Goal: Task Accomplishment & Management: Manage account settings

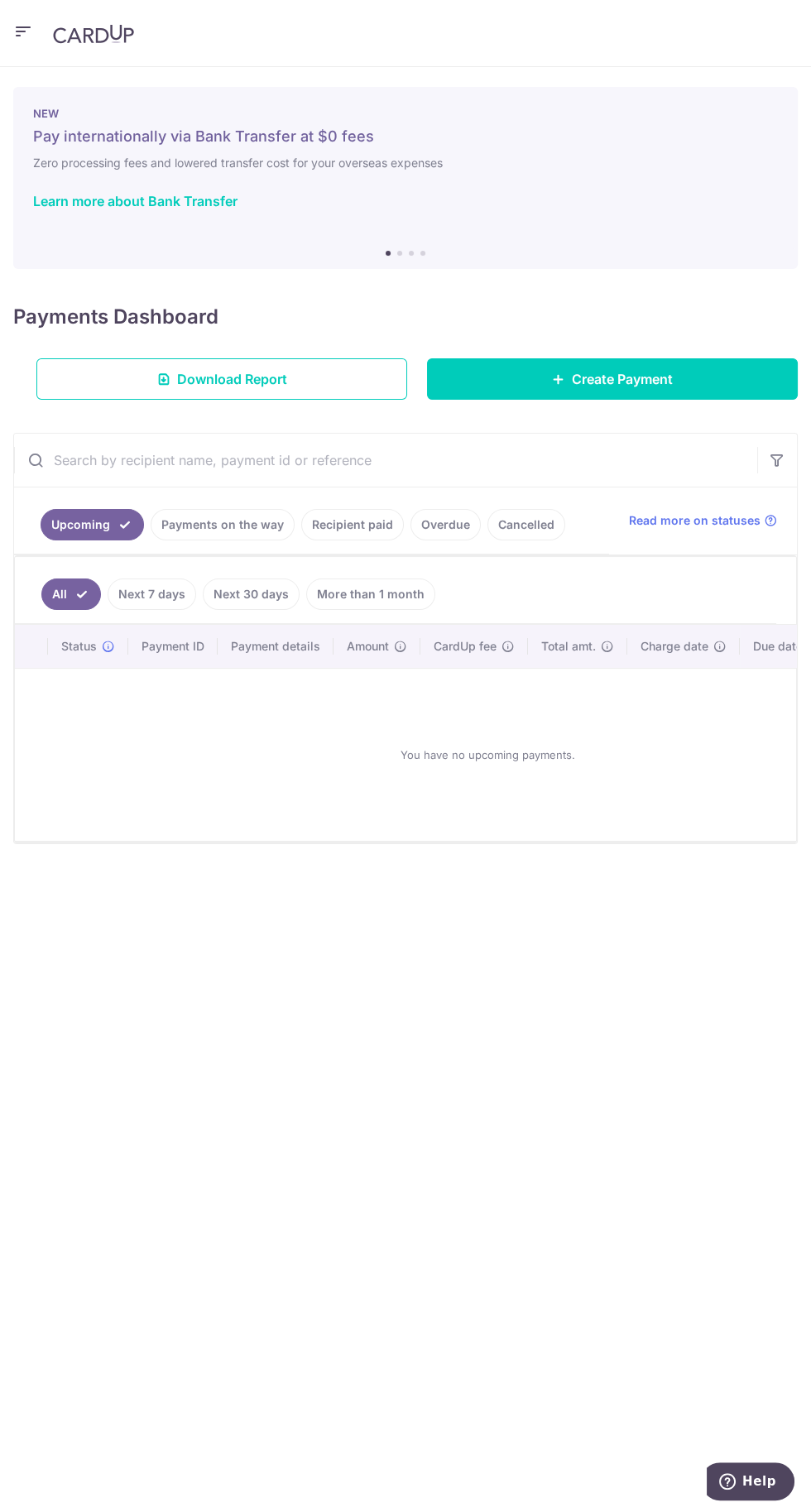
click at [71, 39] on img at bounding box center [93, 34] width 81 height 20
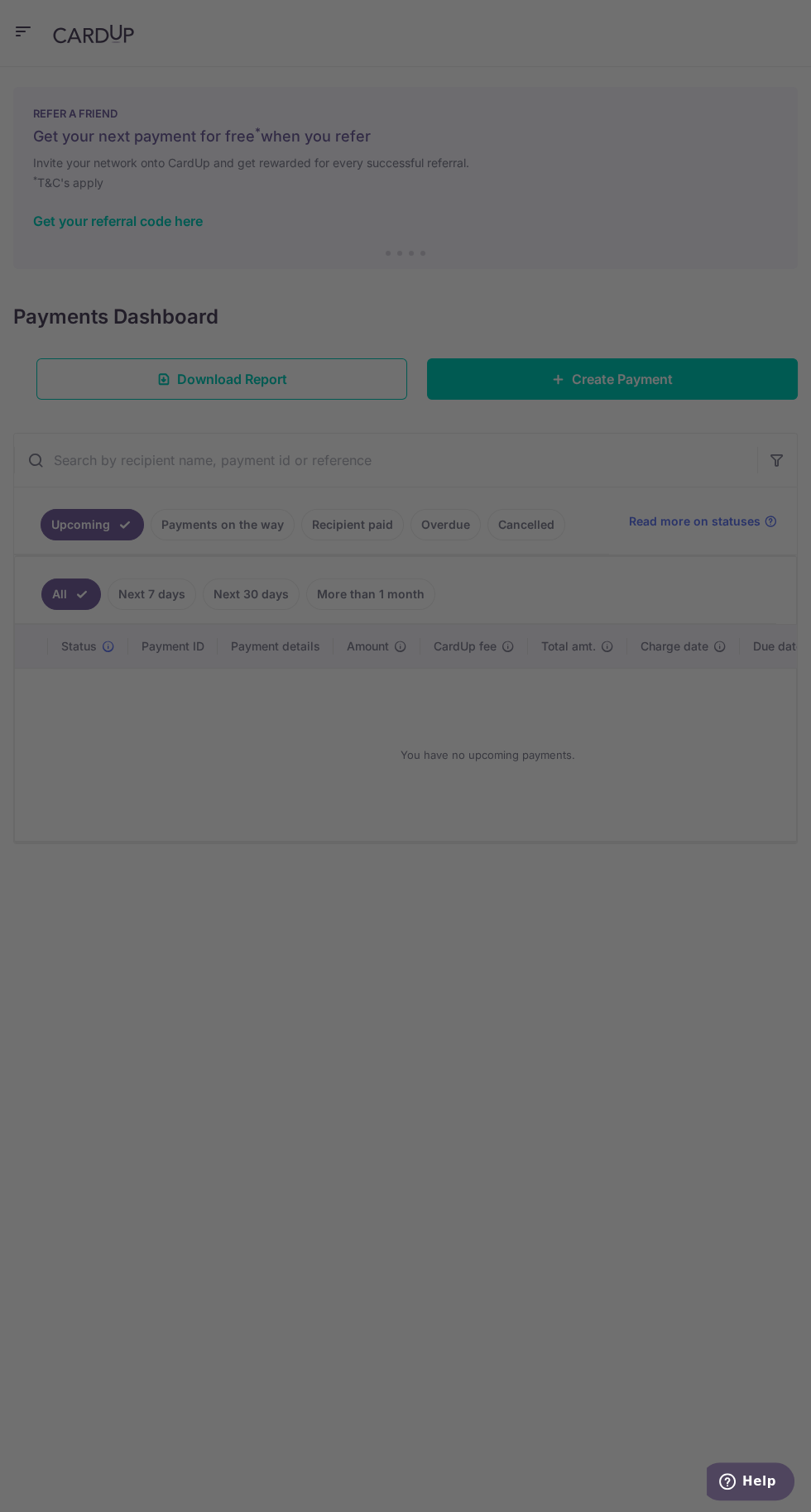
click at [579, 226] on div at bounding box center [409, 764] width 819 height 1527
click at [591, 506] on div at bounding box center [409, 764] width 819 height 1527
